Goal: Task Accomplishment & Management: Use online tool/utility

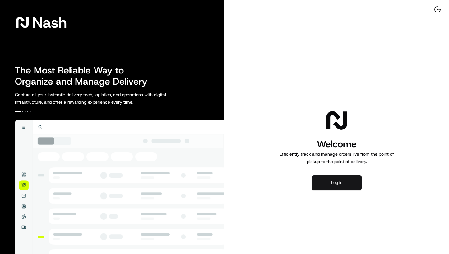
click at [345, 184] on button "Log in" at bounding box center [337, 182] width 50 height 15
